Goal: Task Accomplishment & Management: Complete application form

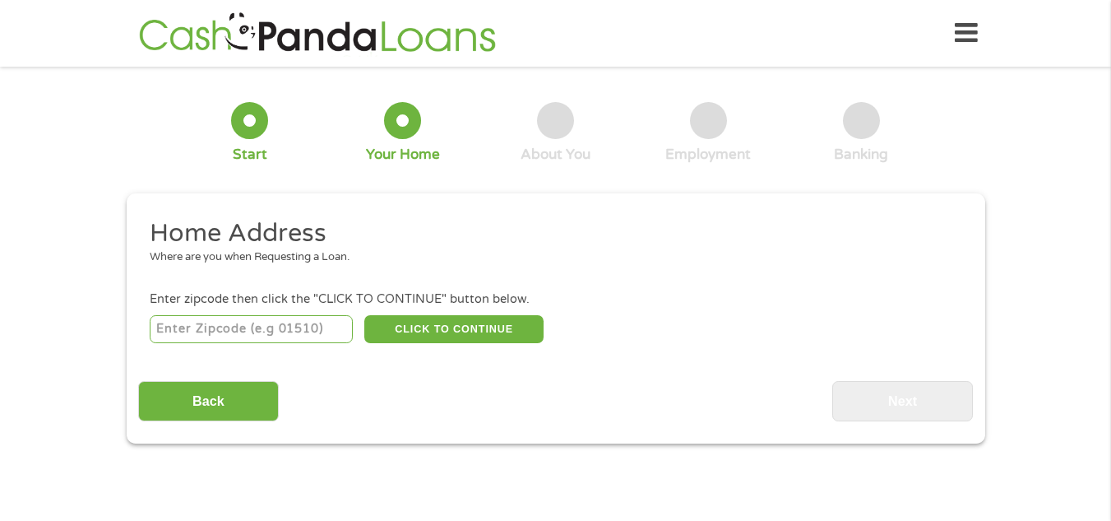
click at [270, 336] on input "number" at bounding box center [251, 329] width 203 height 28
type input "77090"
select select "[US_STATE]"
click at [480, 321] on button "CLICK TO CONTINUE" at bounding box center [453, 329] width 179 height 28
type input "77090"
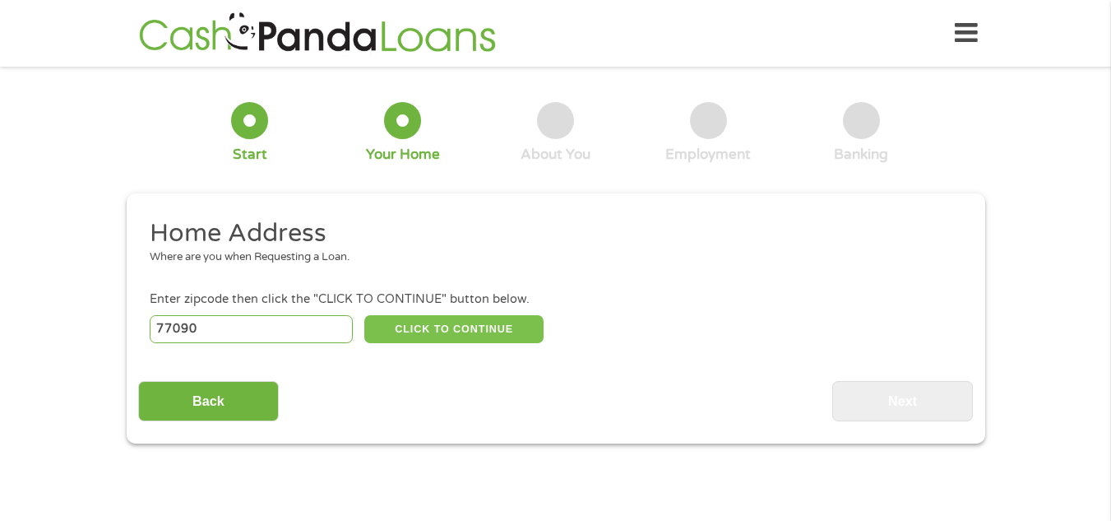
type input "[GEOGRAPHIC_DATA]"
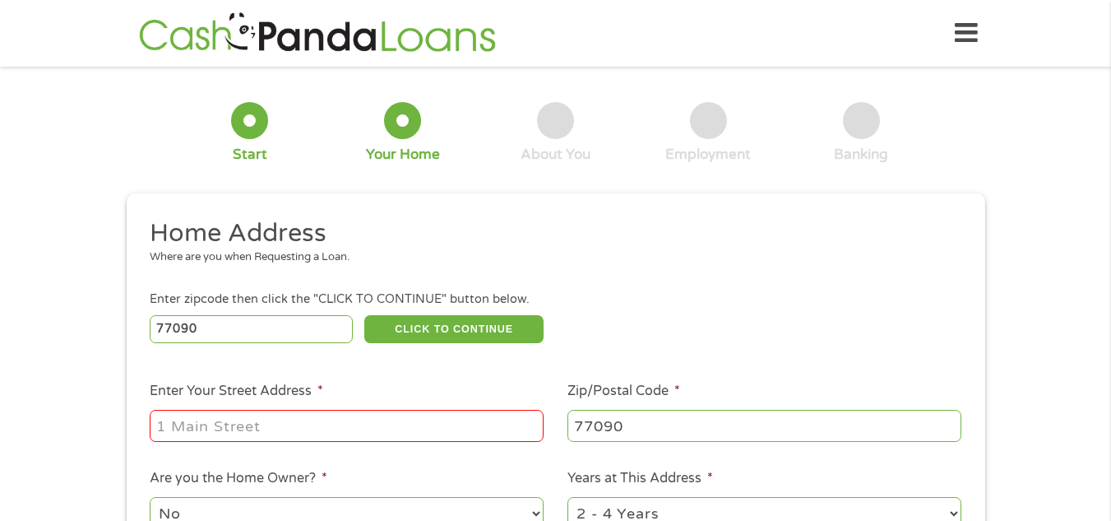
click at [347, 417] on input "Enter Your Street Address *" at bounding box center [347, 425] width 394 height 31
type input "[STREET_ADDRESS]"
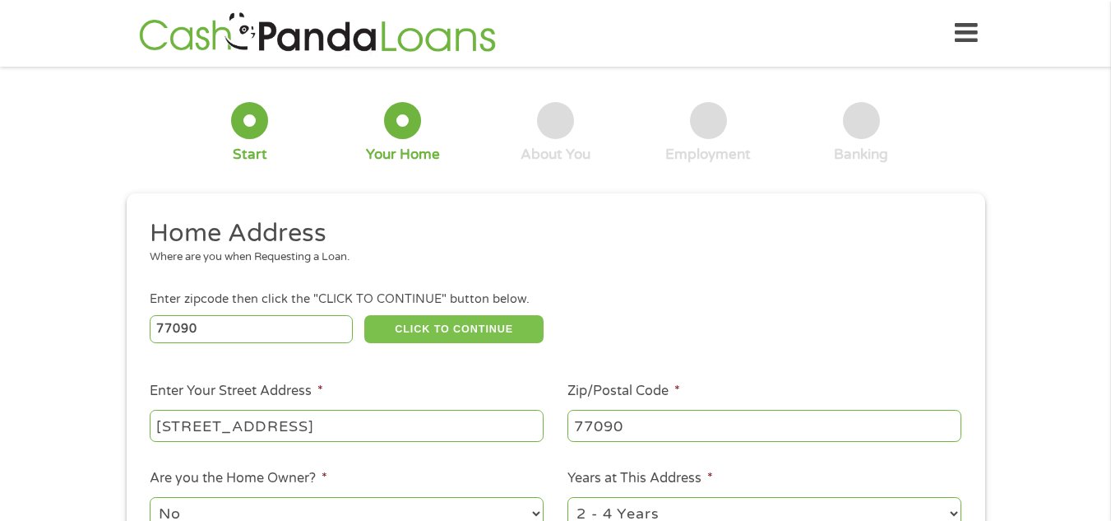
click at [500, 319] on button "CLICK TO CONTINUE" at bounding box center [453, 329] width 179 height 28
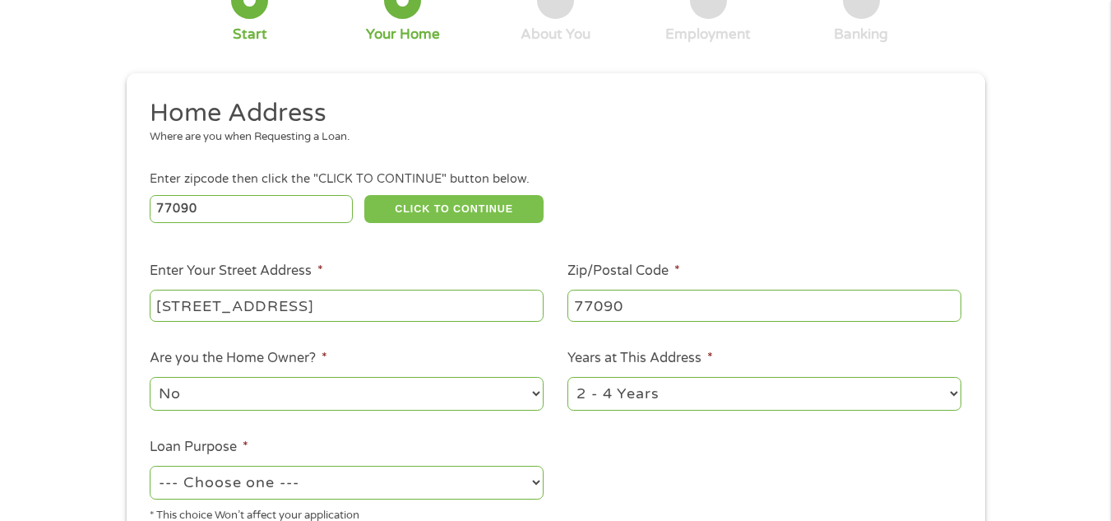
scroll to position [247, 0]
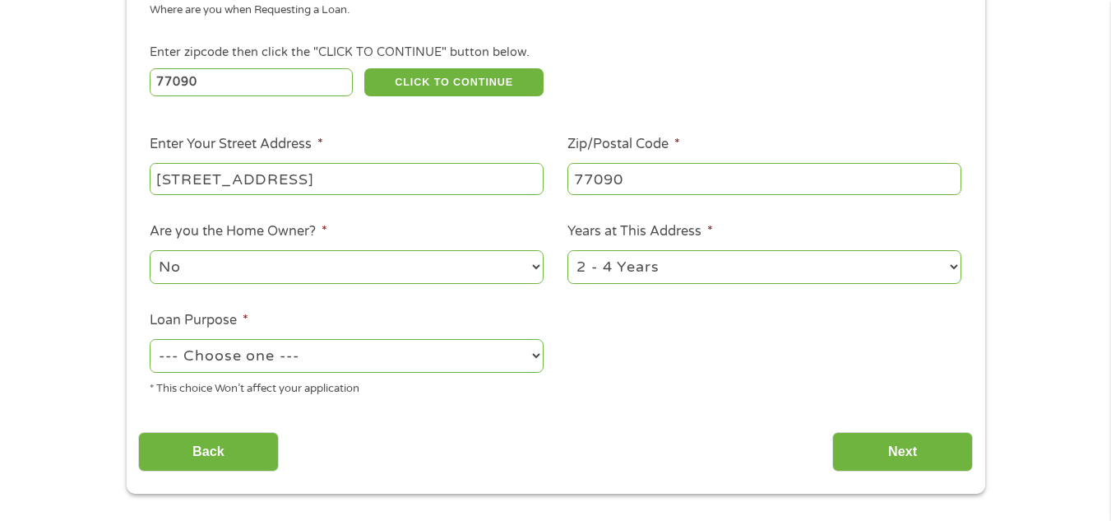
click at [520, 349] on select "--- Choose one --- Pay Bills Debt Consolidation Home Improvement Major Purchase…" at bounding box center [347, 356] width 394 height 34
select select "medicalexpenses"
click at [150, 339] on select "--- Choose one --- Pay Bills Debt Consolidation Home Improvement Major Purchase…" at bounding box center [347, 356] width 394 height 34
click at [946, 459] on input "Next" at bounding box center [902, 452] width 141 height 40
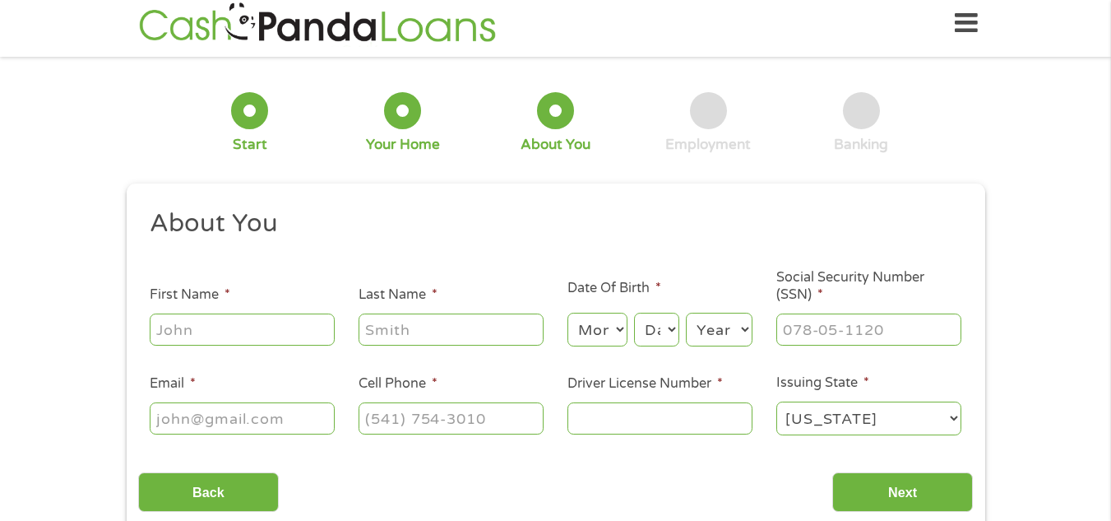
scroll to position [0, 0]
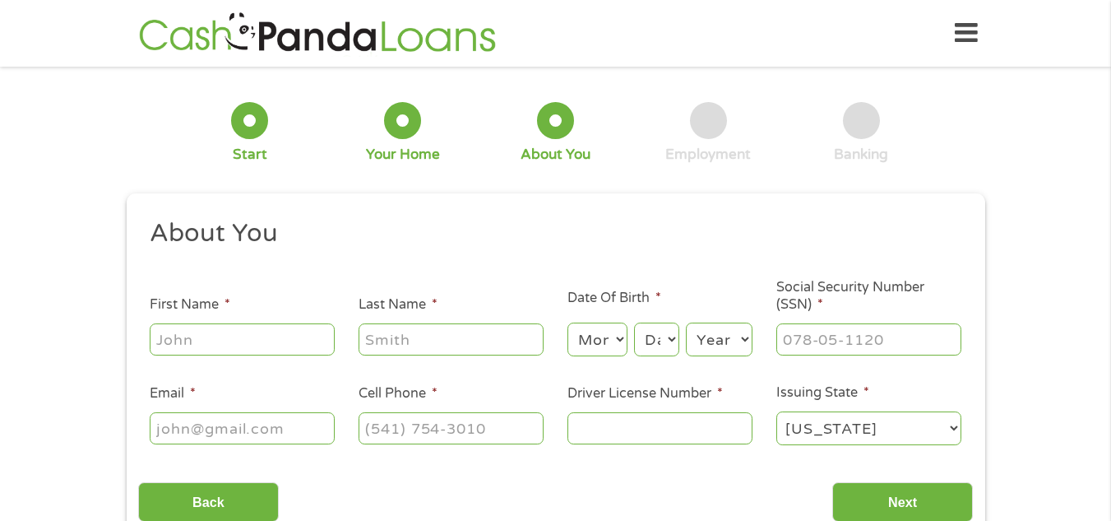
click at [248, 333] on input "First Name *" at bounding box center [242, 338] width 185 height 31
type input "[PERSON_NAME]"
type input "[EMAIL_ADDRESS][DOMAIN_NAME]"
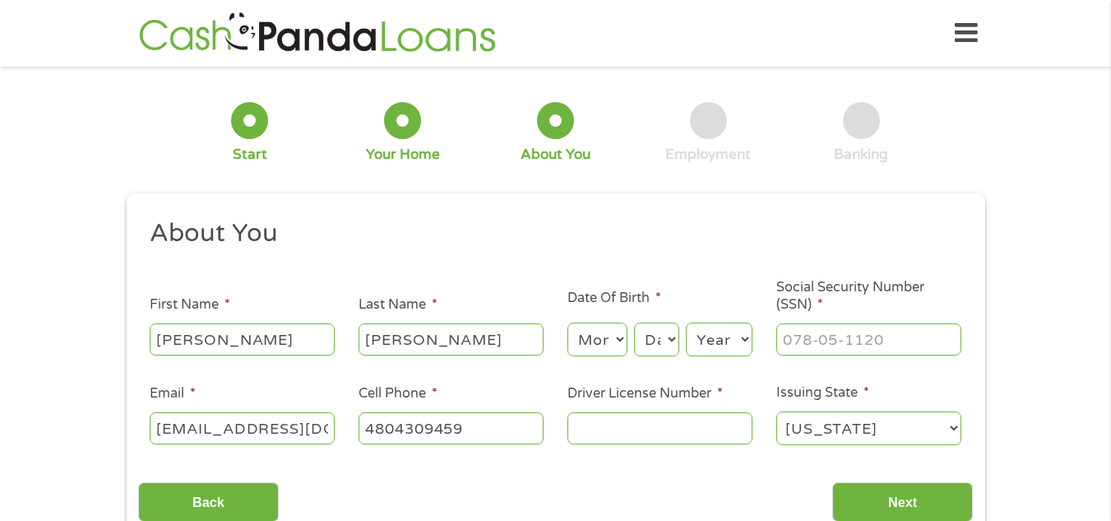
type input "[PHONE_NUMBER]"
click at [581, 429] on input "Driver License Number *" at bounding box center [659, 427] width 185 height 31
type input "52367638"
click at [903, 493] on input "Next" at bounding box center [902, 502] width 141 height 40
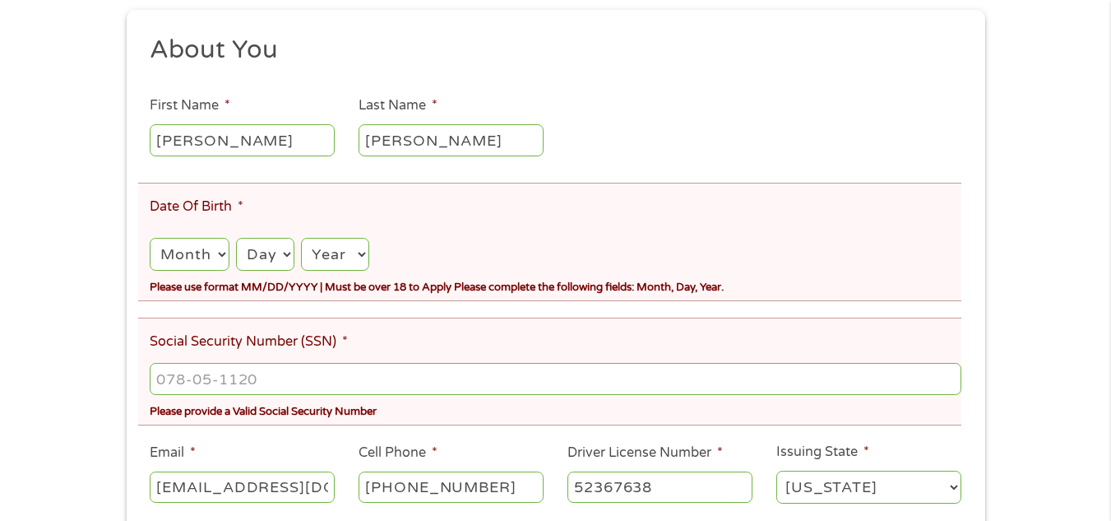
scroll to position [247, 0]
click at [226, 255] on select "Month 1 2 3 4 5 6 7 8 9 10 11 12" at bounding box center [189, 253] width 79 height 34
select select "1"
click at [150, 236] on select "Month 1 2 3 4 5 6 7 8 9 10 11 12" at bounding box center [189, 253] width 79 height 34
click at [286, 256] on select "Day 1 2 3 4 5 6 7 8 9 10 11 12 13 14 15 16 17 18 19 20 21 22 23 24 25 26 27 28 …" at bounding box center [265, 253] width 58 height 34
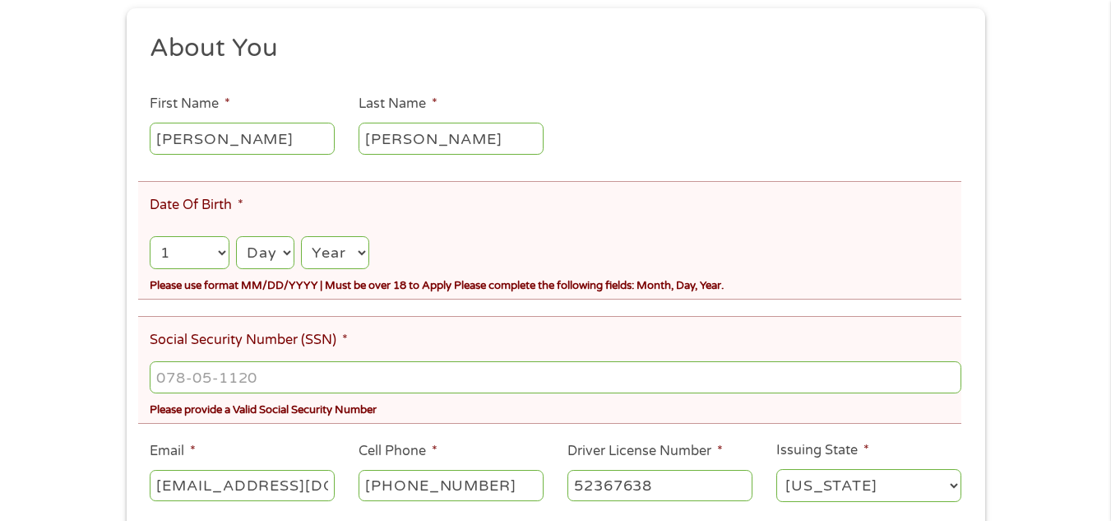
select select "14"
click at [236, 236] on select "Day 1 2 3 4 5 6 7 8 9 10 11 12 13 14 15 16 17 18 19 20 21 22 23 24 25 26 27 28 …" at bounding box center [265, 253] width 58 height 34
click at [362, 252] on select "Year [DATE] 2006 2005 2004 2003 2002 2001 2000 1999 1998 1997 1996 1995 1994 19…" at bounding box center [334, 253] width 67 height 34
select select "1969"
click at [301, 236] on select "Year [DATE] 2006 2005 2004 2003 2002 2001 2000 1999 1998 1997 1996 1995 1994 19…" at bounding box center [334, 253] width 67 height 34
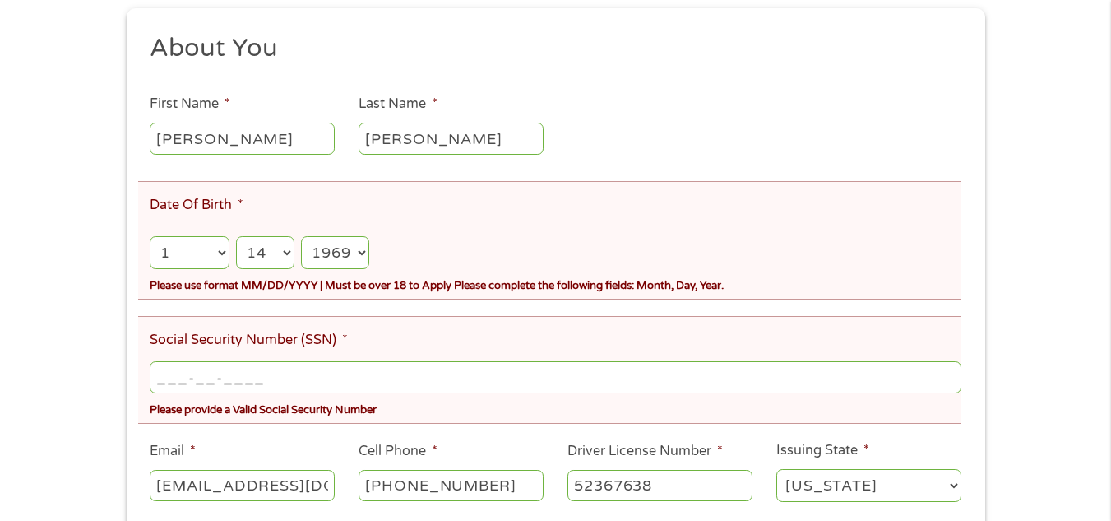
click at [158, 382] on input "___-__-____" at bounding box center [555, 376] width 811 height 31
type input "527-43-0137"
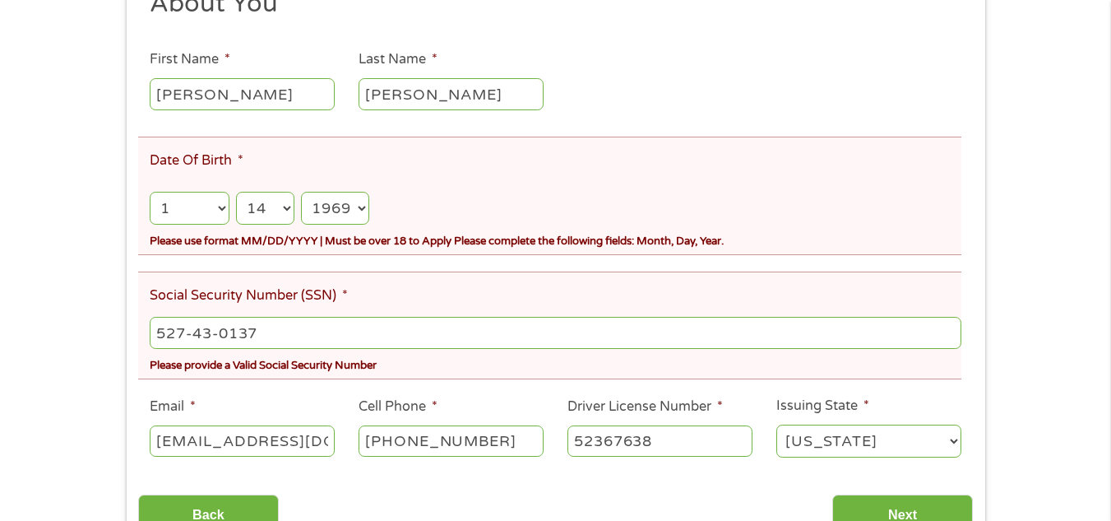
scroll to position [329, 0]
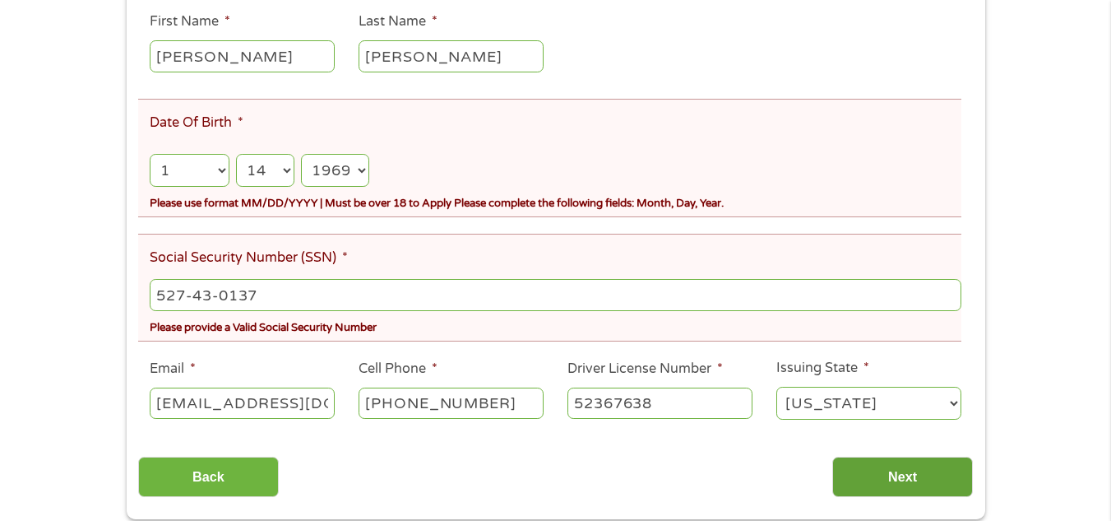
click at [909, 470] on input "Next" at bounding box center [902, 476] width 141 height 40
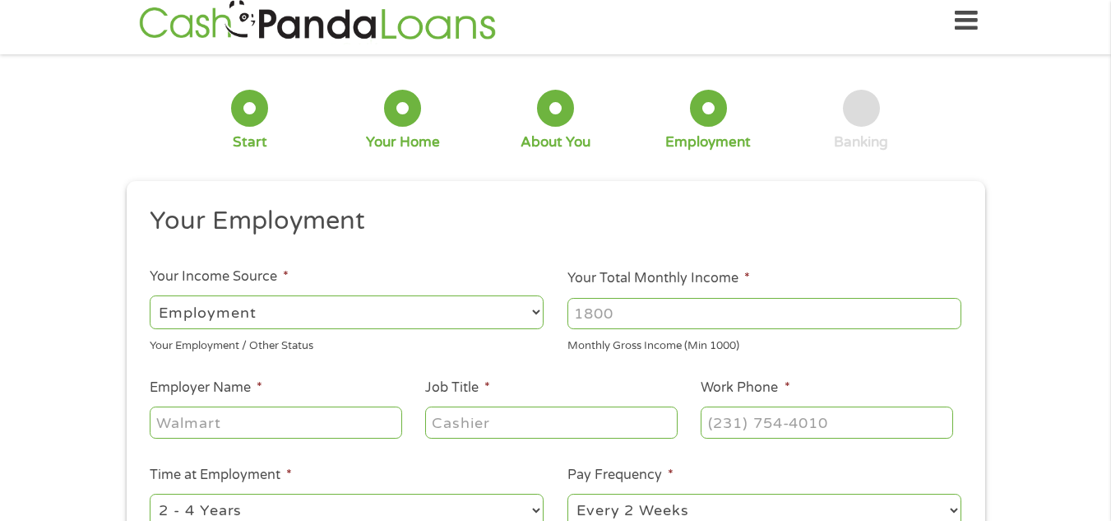
scroll to position [0, 0]
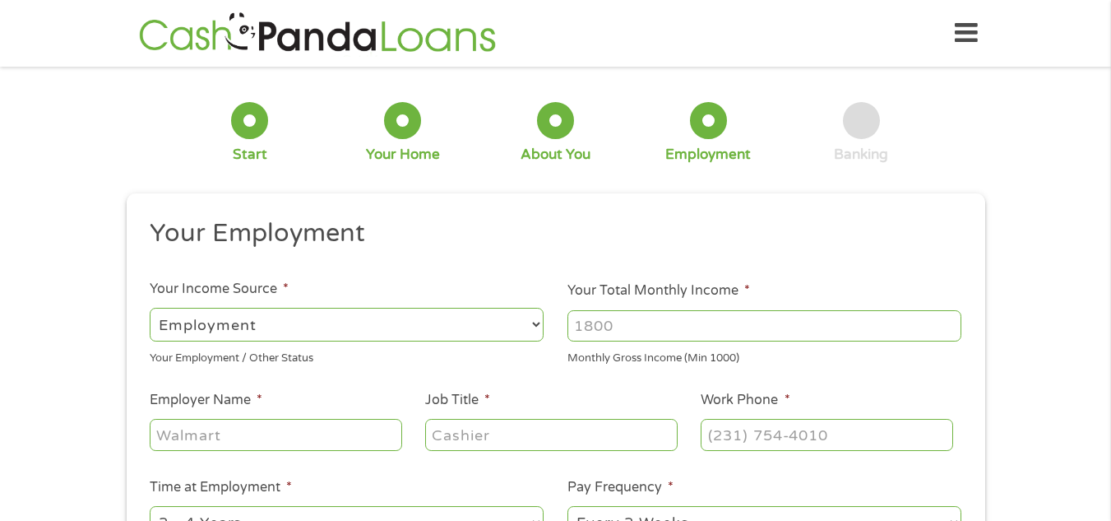
drag, startPoint x: 240, startPoint y: 437, endPoint x: 174, endPoint y: 434, distance: 66.7
click at [173, 437] on input "Employer Name *" at bounding box center [276, 434] width 252 height 31
type input "iqor"
click at [447, 427] on input "Job Title *" at bounding box center [551, 434] width 252 height 31
type input "senior agent"
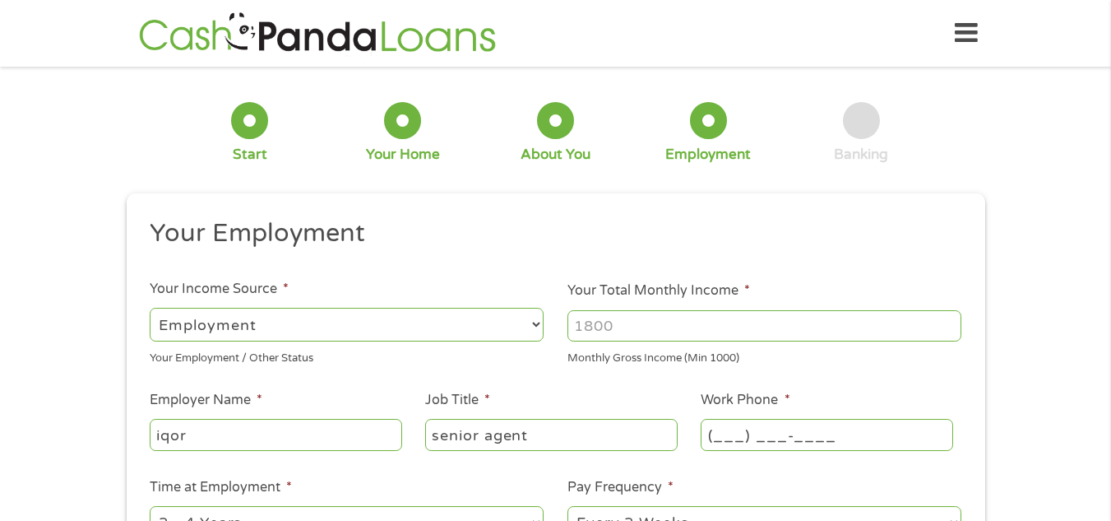
click at [710, 430] on input "(___) ___-____" at bounding box center [827, 434] width 252 height 31
type input "[PHONE_NUMBER]"
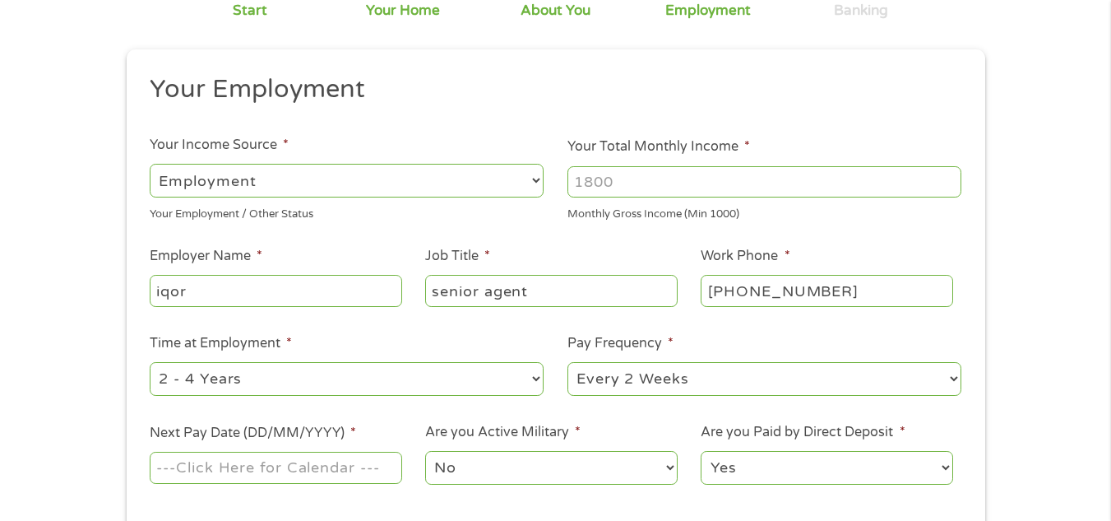
scroll to position [164, 0]
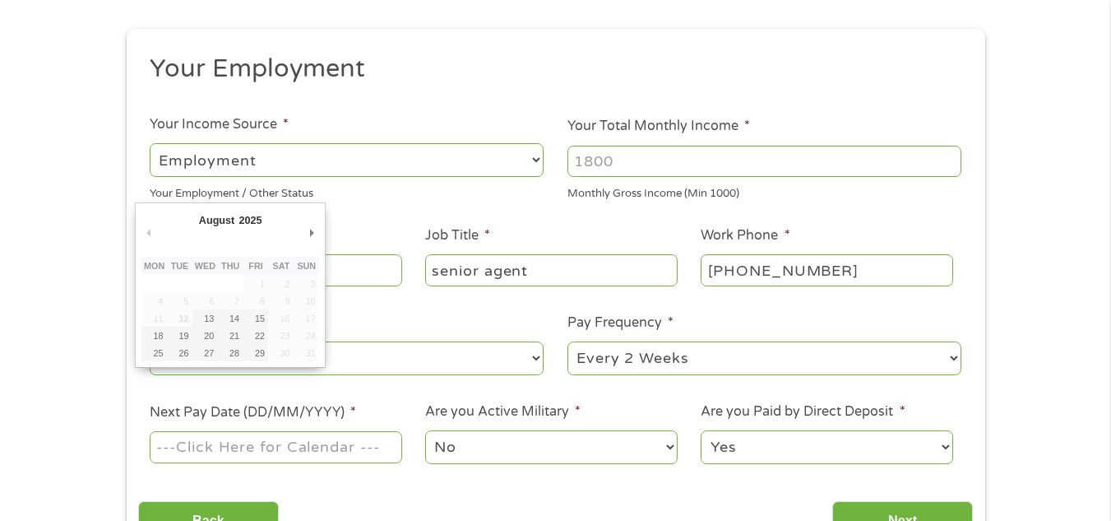
click at [209, 445] on input "Next Pay Date (DD/MM/YYYY) *" at bounding box center [276, 446] width 252 height 31
type input "[DATE]"
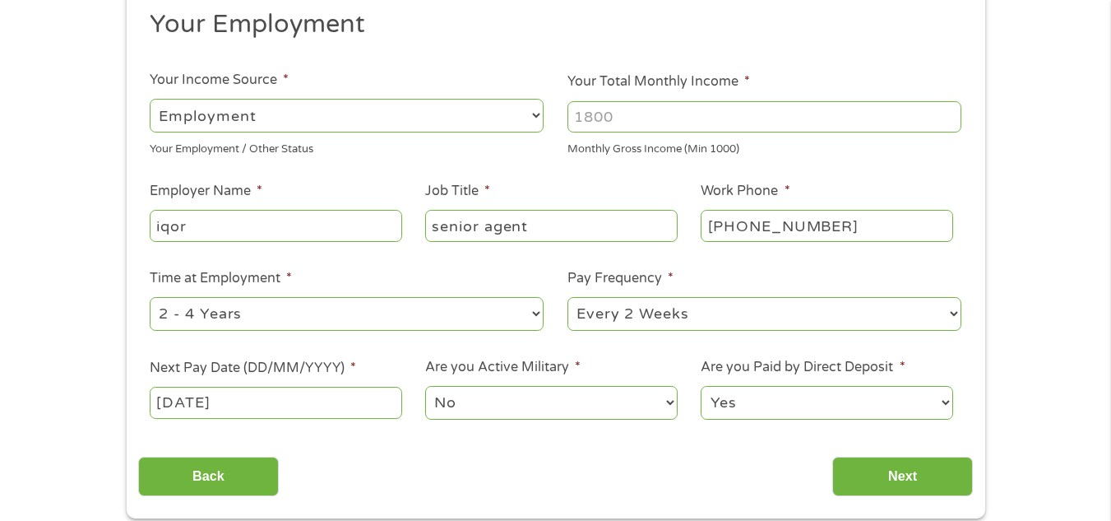
scroll to position [247, 0]
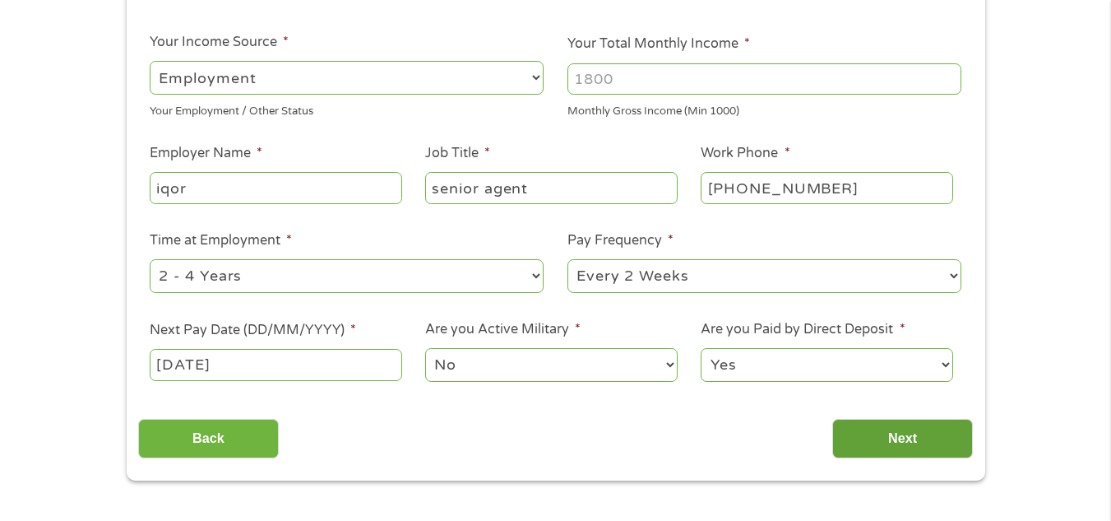
click at [900, 442] on input "Next" at bounding box center [902, 439] width 141 height 40
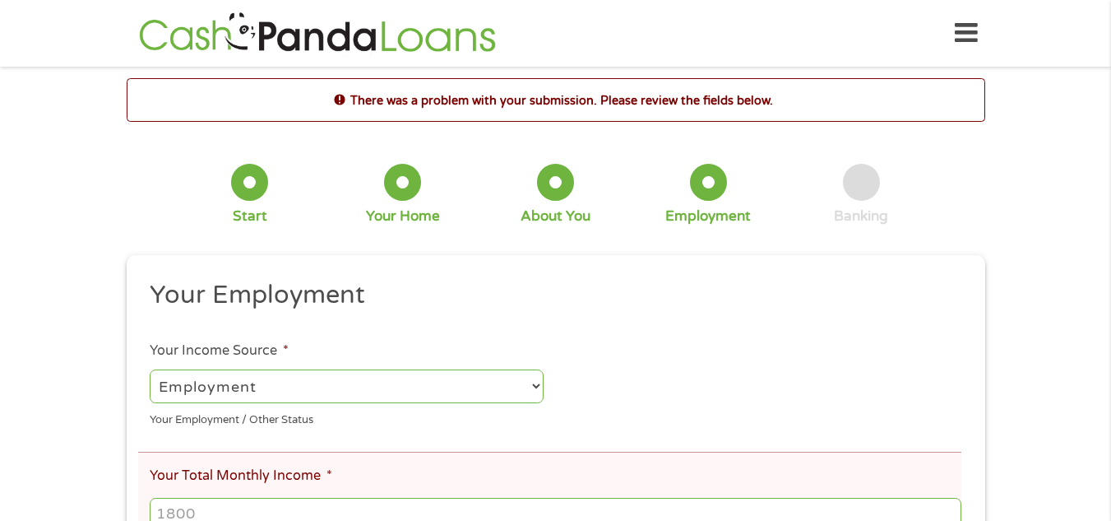
scroll to position [164, 0]
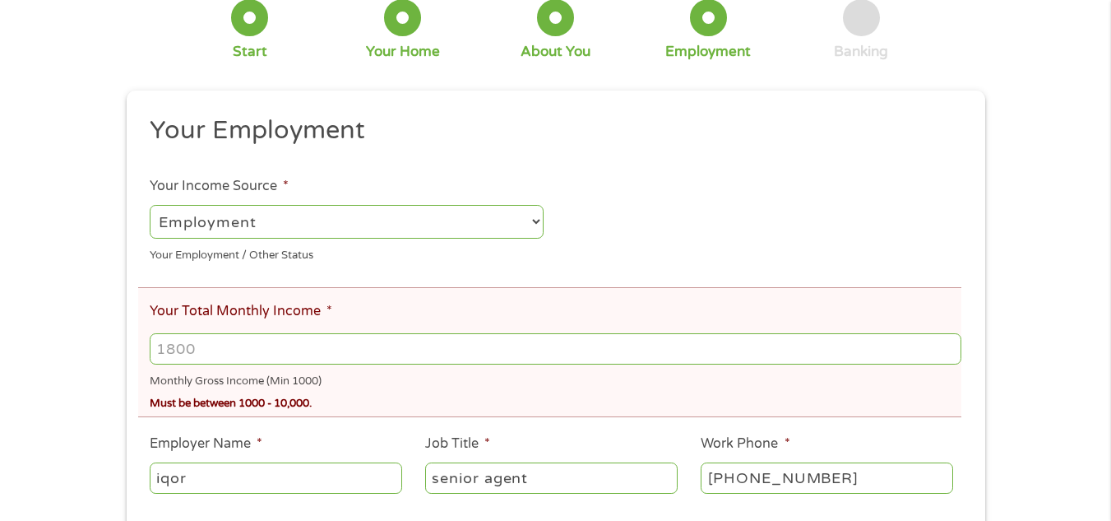
click at [211, 358] on input "Your Total Monthly Income *" at bounding box center [555, 348] width 811 height 31
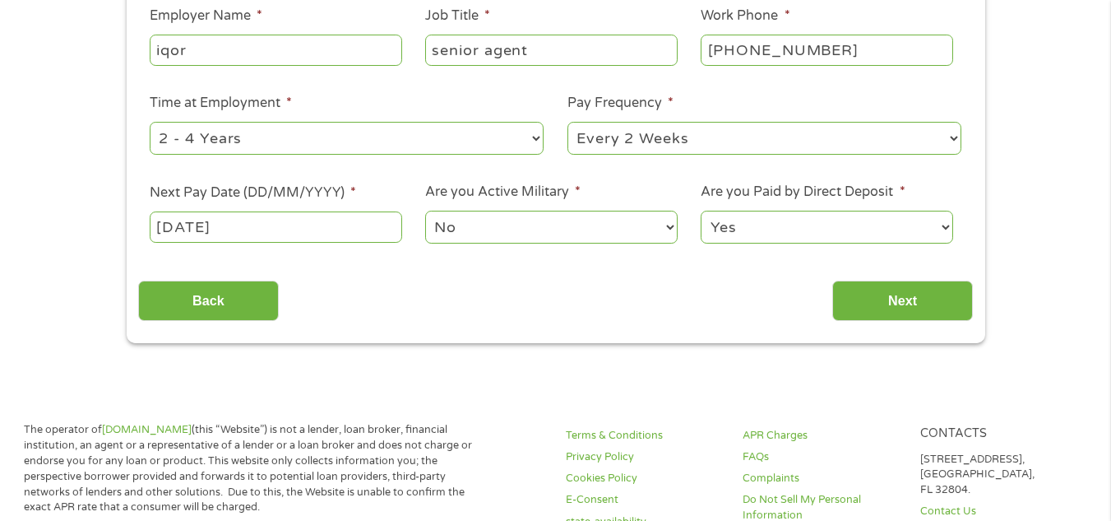
scroll to position [658, 0]
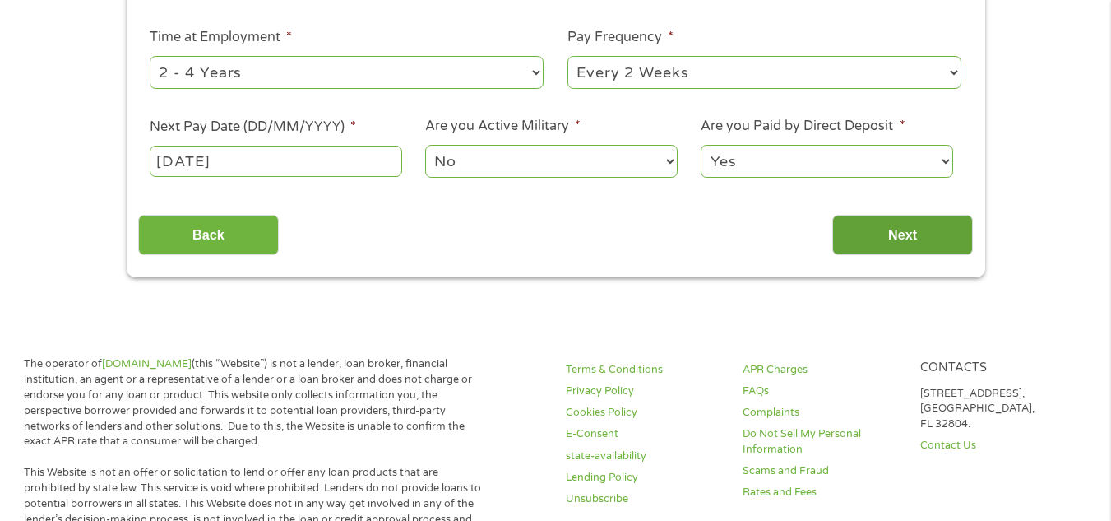
type input "3800"
click at [926, 234] on input "Next" at bounding box center [902, 235] width 141 height 40
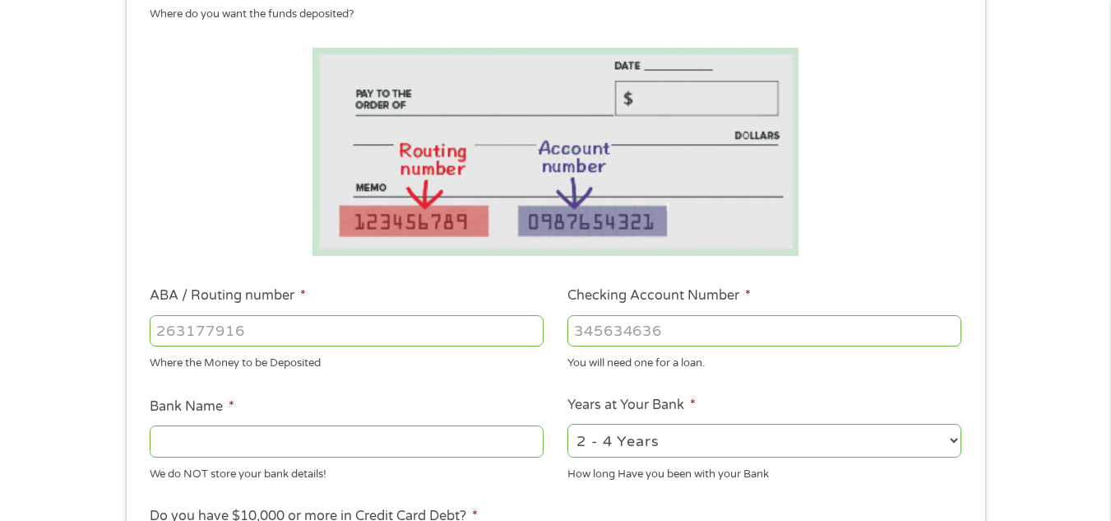
scroll to position [247, 0]
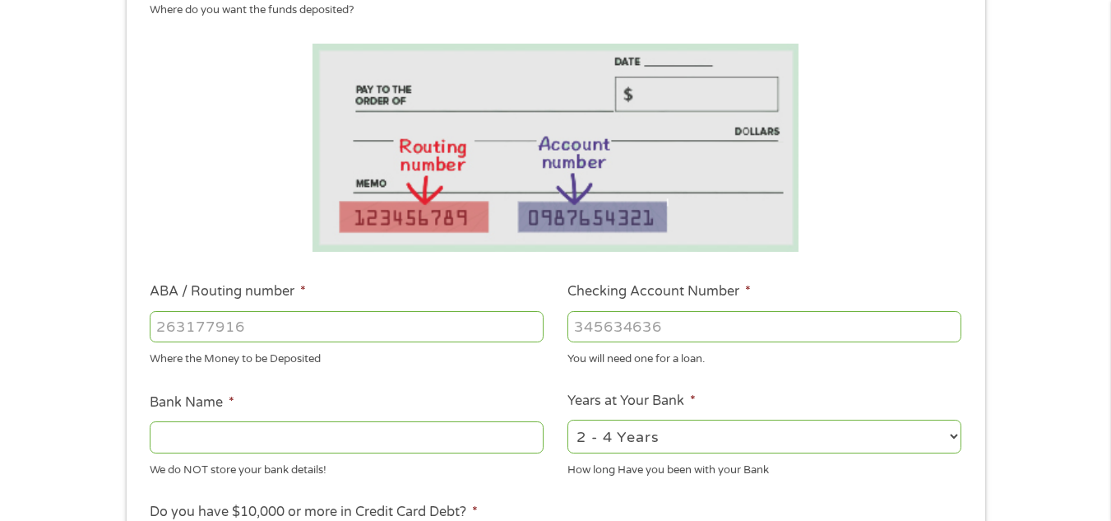
click at [325, 433] on input "Bank Name *" at bounding box center [347, 436] width 394 height 31
type input "sofi"
click at [202, 320] on input "ABA / Routing number *" at bounding box center [347, 326] width 394 height 31
click at [191, 326] on input "ABA / Routing number *" at bounding box center [347, 326] width 394 height 31
type input "031101334"
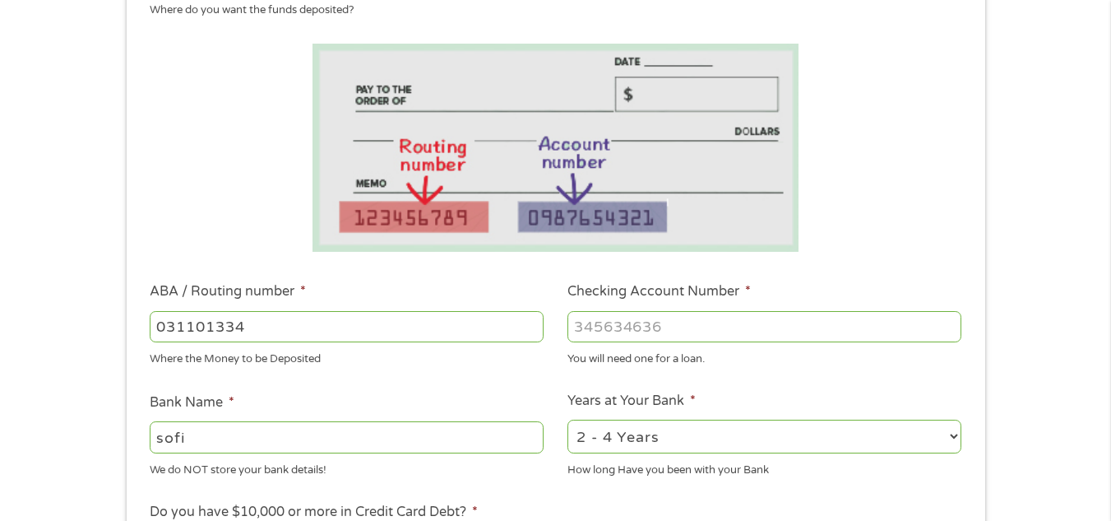
type input "SoFi Bank, National Association"
type input "031101334"
click at [583, 323] on input "Checking Account Number *" at bounding box center [764, 326] width 394 height 31
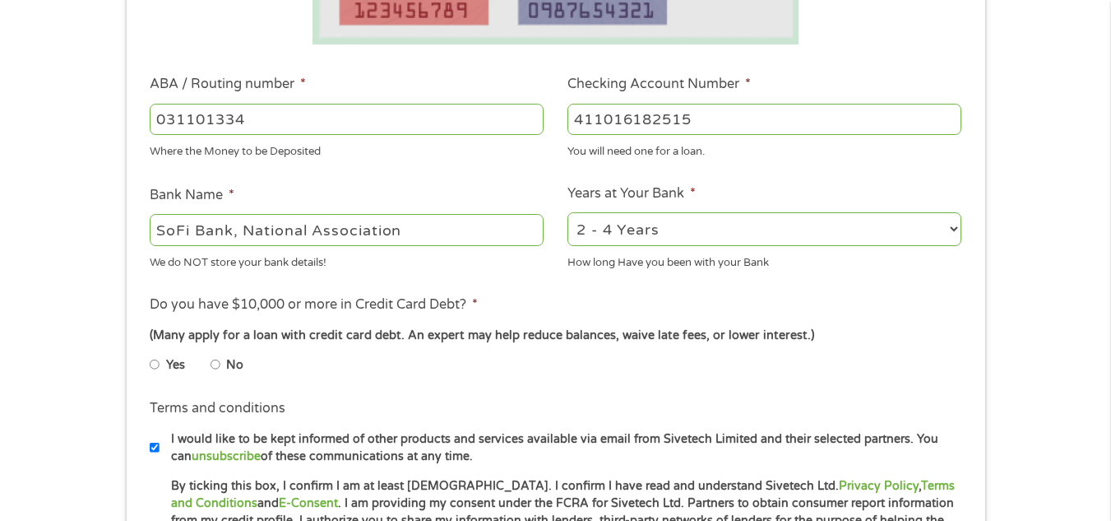
scroll to position [493, 0]
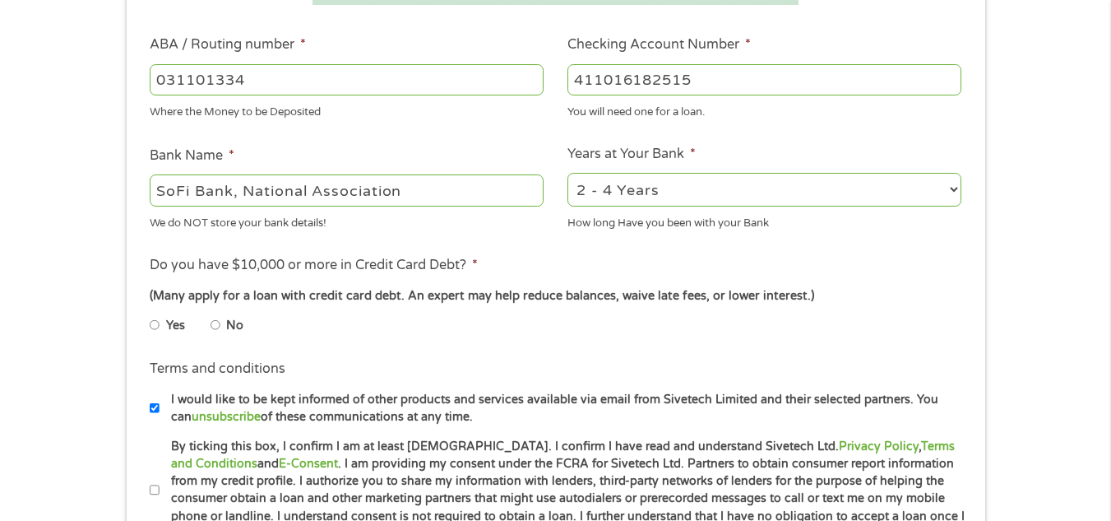
type input "411016182515"
click at [216, 320] on input "No" at bounding box center [216, 325] width 10 height 26
radio input "true"
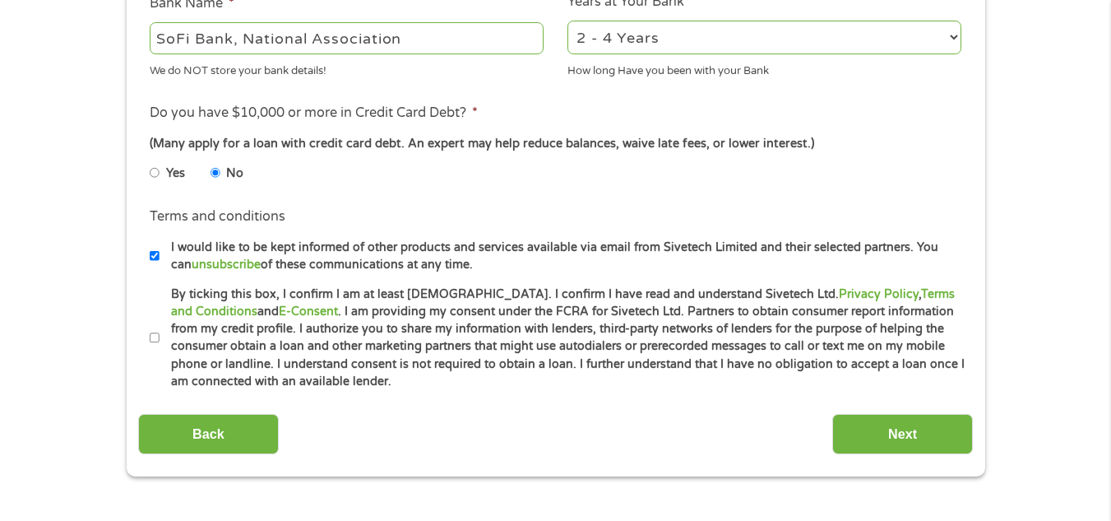
scroll to position [658, 0]
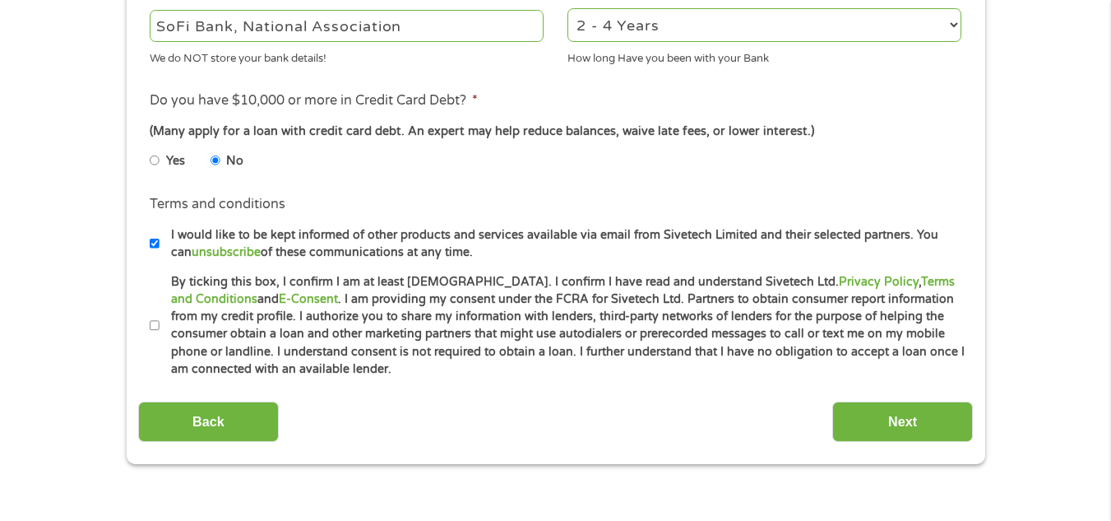
click at [160, 322] on label "By ticking this box, I confirm I am at least [DEMOGRAPHIC_DATA]. I confirm I ha…" at bounding box center [563, 325] width 807 height 105
click at [160, 322] on input "By ticking this box, I confirm I am at least [DEMOGRAPHIC_DATA]. I confirm I ha…" at bounding box center [155, 325] width 10 height 26
checkbox input "true"
click at [868, 423] on input "Next" at bounding box center [902, 421] width 141 height 40
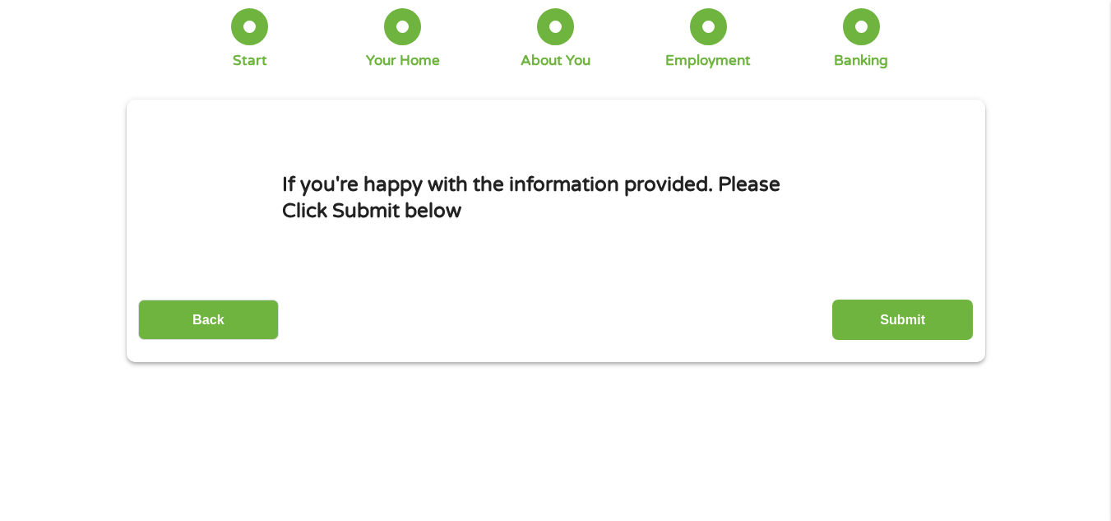
scroll to position [0, 0]
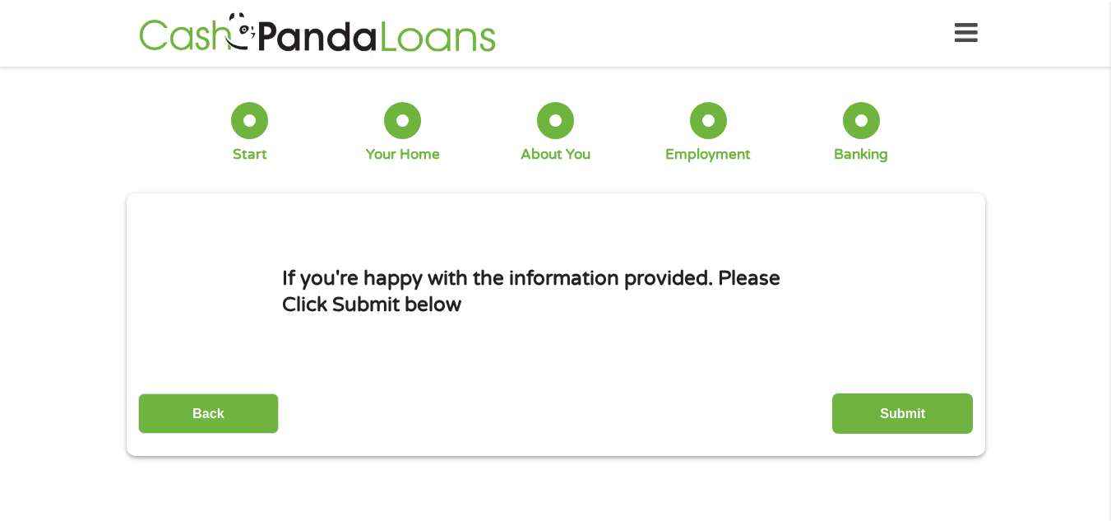
click at [863, 419] on input "Submit" at bounding box center [902, 413] width 141 height 40
